Goal: Task Accomplishment & Management: Manage account settings

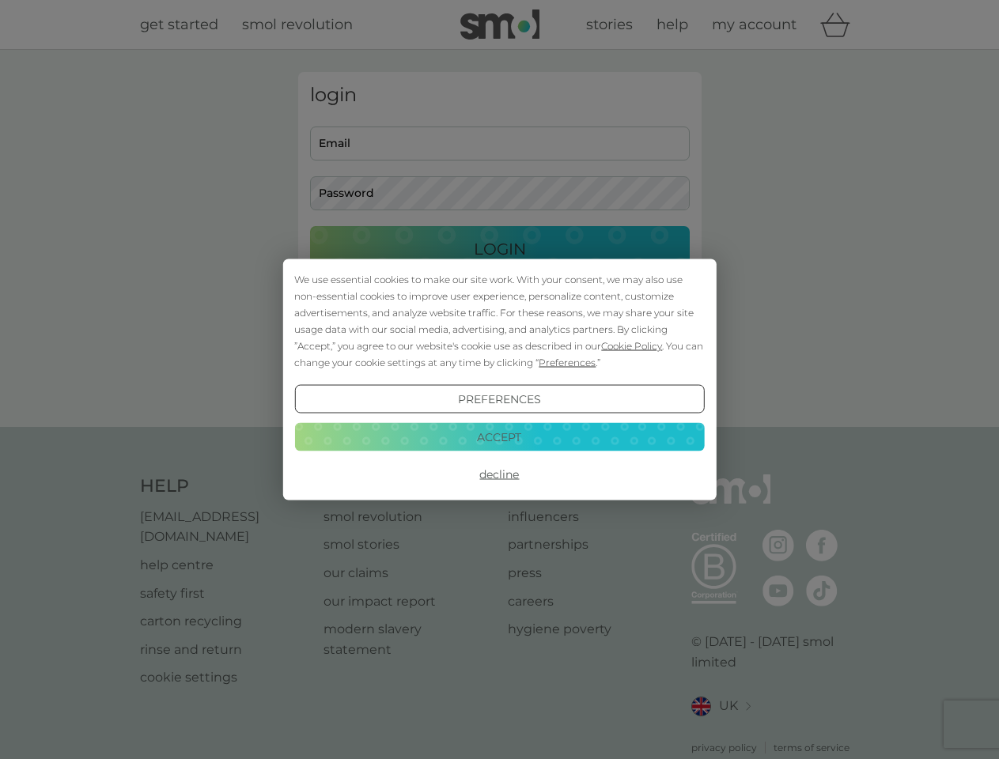
click at [632, 346] on span "Cookie Policy" at bounding box center [631, 346] width 61 height 12
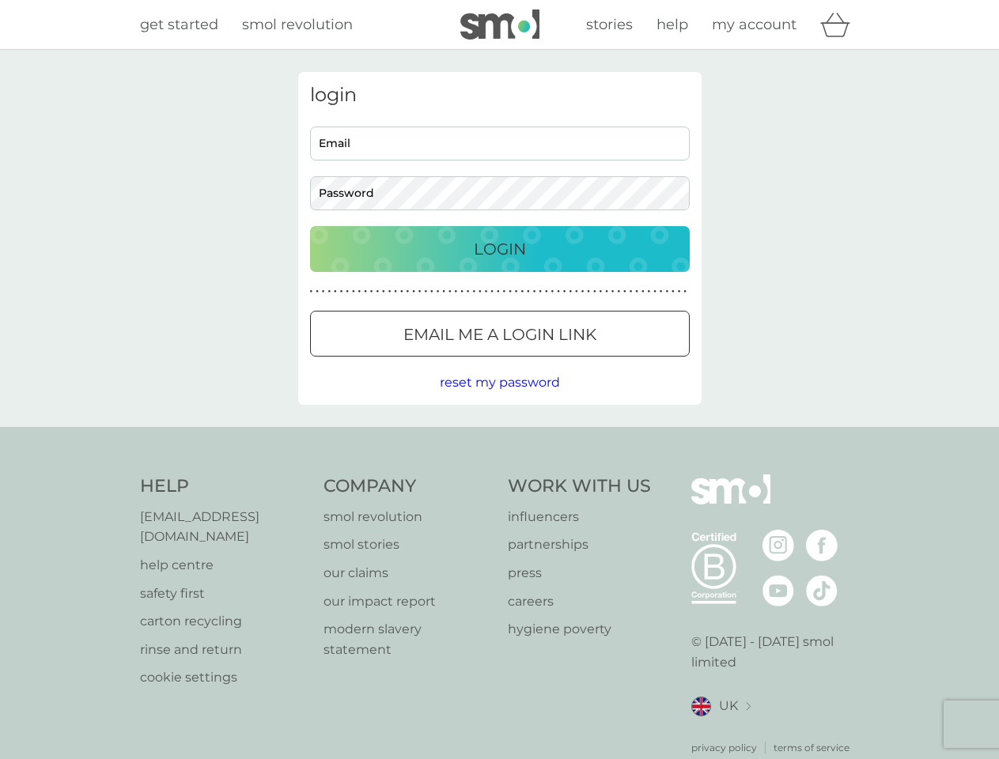
click at [566, 362] on div "login Email Password Login ● ● ● ● ● ● ● ● ● ● ● ● ● ● ● ● ● ● ● ● ● ● ● ● ● ● …" at bounding box center [499, 238] width 403 height 333
click at [499, 399] on div "login Email Password Login ● ● ● ● ● ● ● ● ● ● ● ● ● ● ● ● ● ● ● ● ● ● ● ● ● ● …" at bounding box center [499, 238] width 403 height 333
click at [499, 475] on div "Help [EMAIL_ADDRESS][DOMAIN_NAME] help centre safety first carton recycling rin…" at bounding box center [500, 615] width 720 height 281
click at [499, 437] on div "Help [EMAIL_ADDRESS][DOMAIN_NAME] help centre safety first carton recycling rin…" at bounding box center [499, 615] width 999 height 376
